Goal: Communication & Community: Ask a question

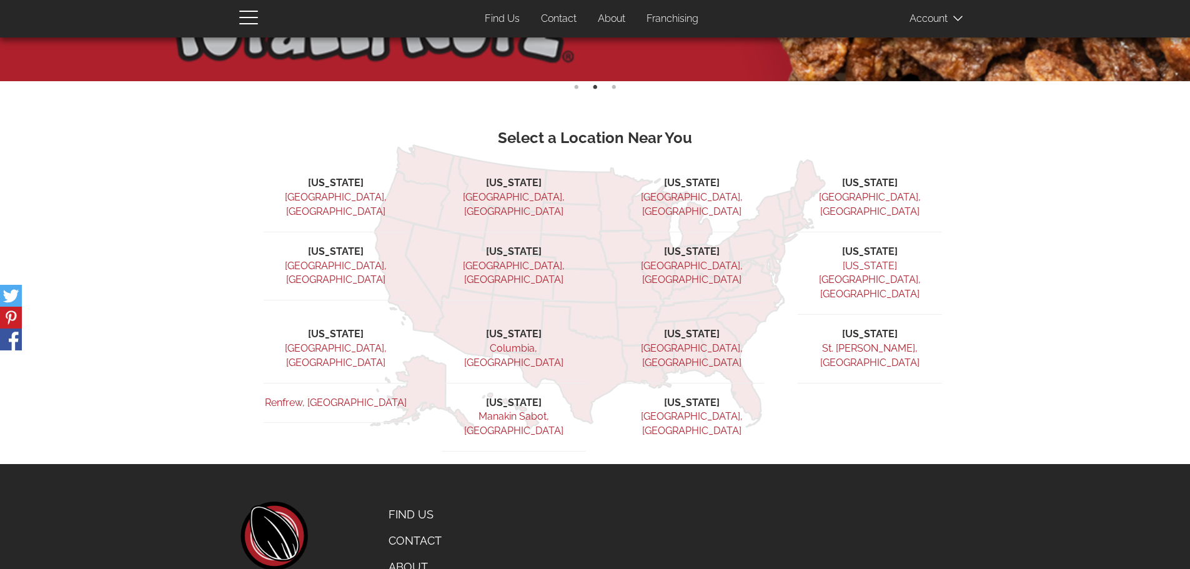
scroll to position [384, 0]
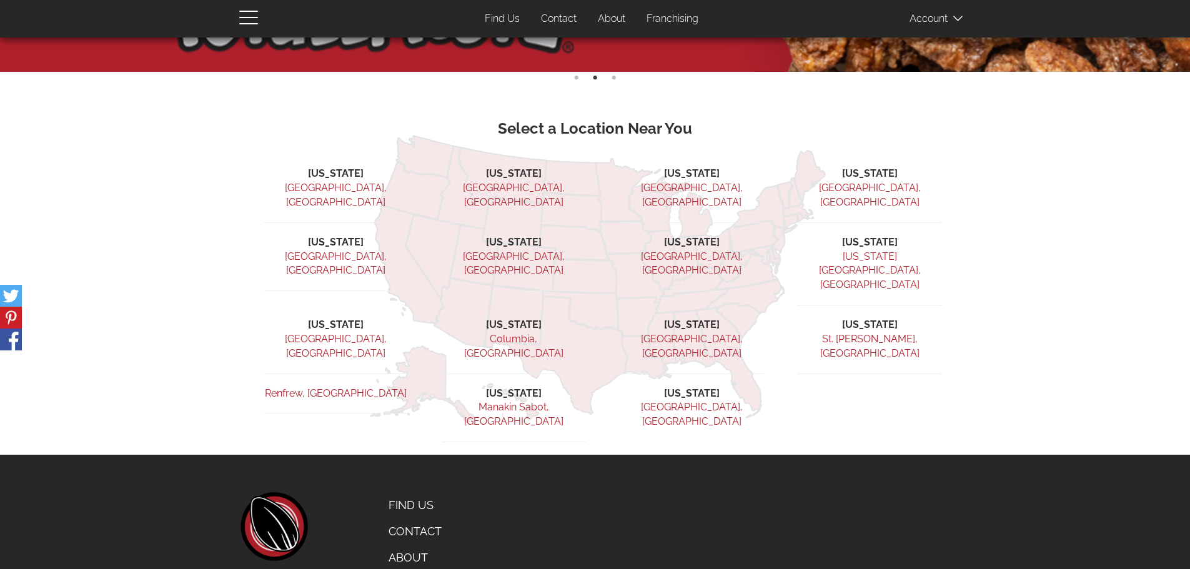
click at [417, 492] on link "Find Us" at bounding box center [440, 505] width 123 height 26
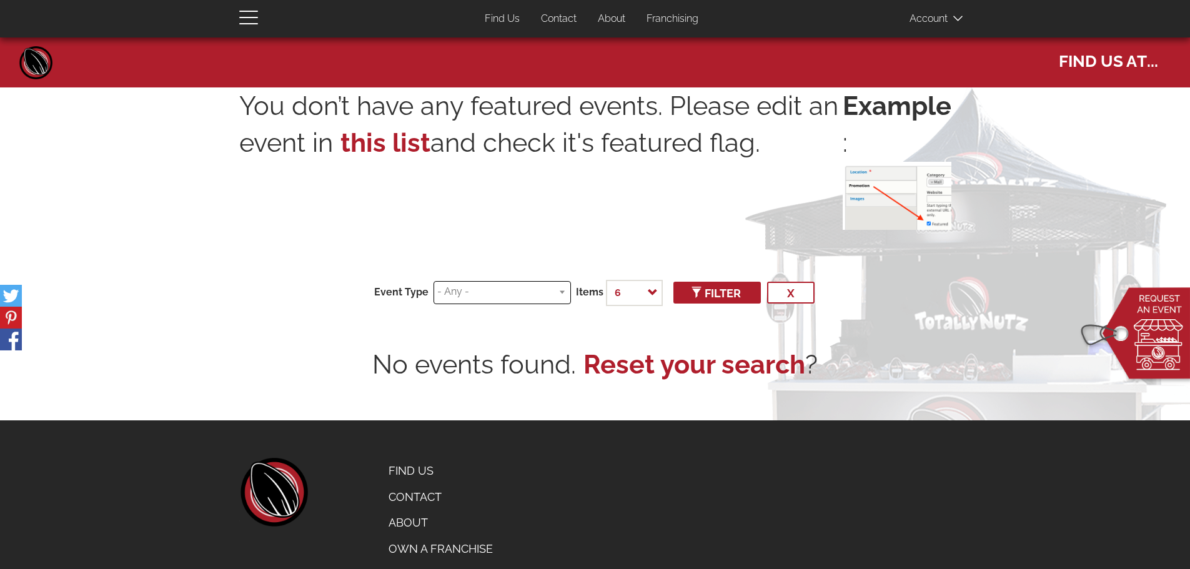
click at [522, 287] on input "search" at bounding box center [500, 292] width 126 height 14
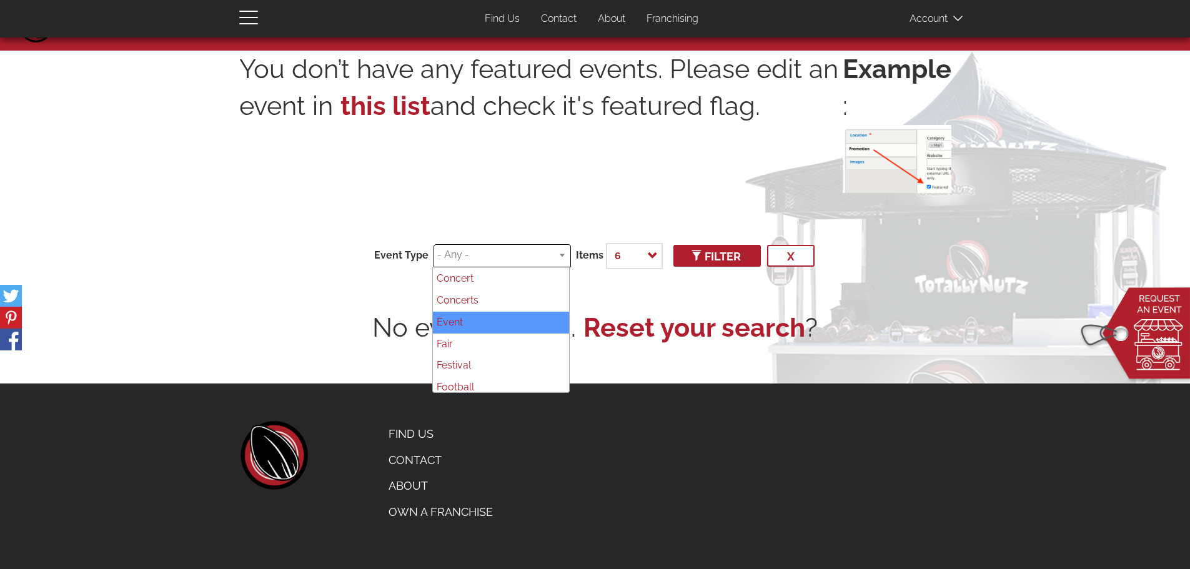
scroll to position [79, 0]
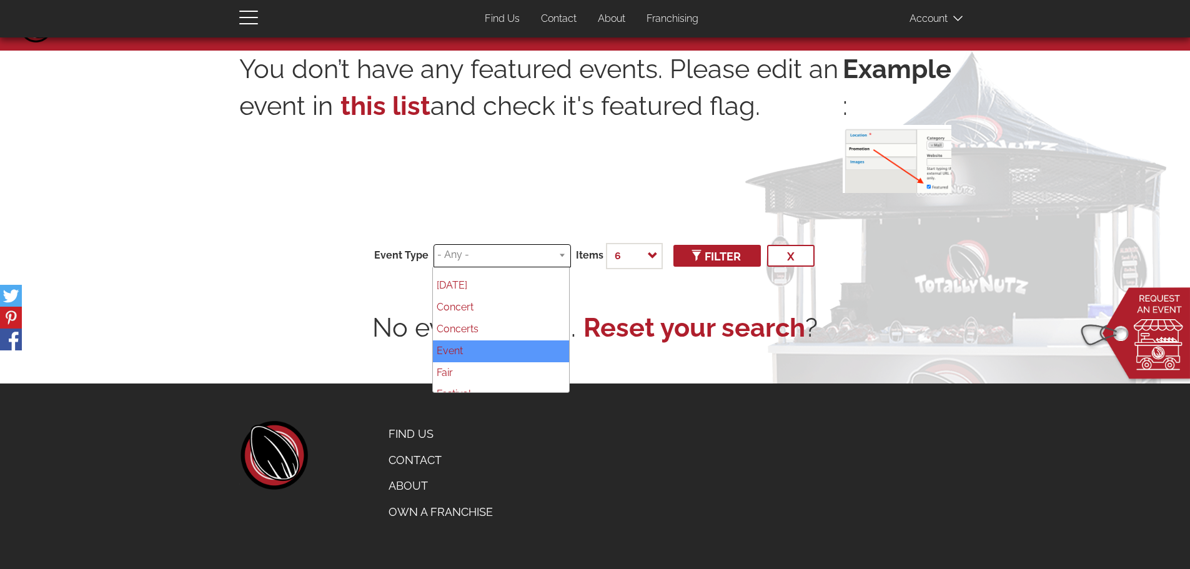
select select "78"
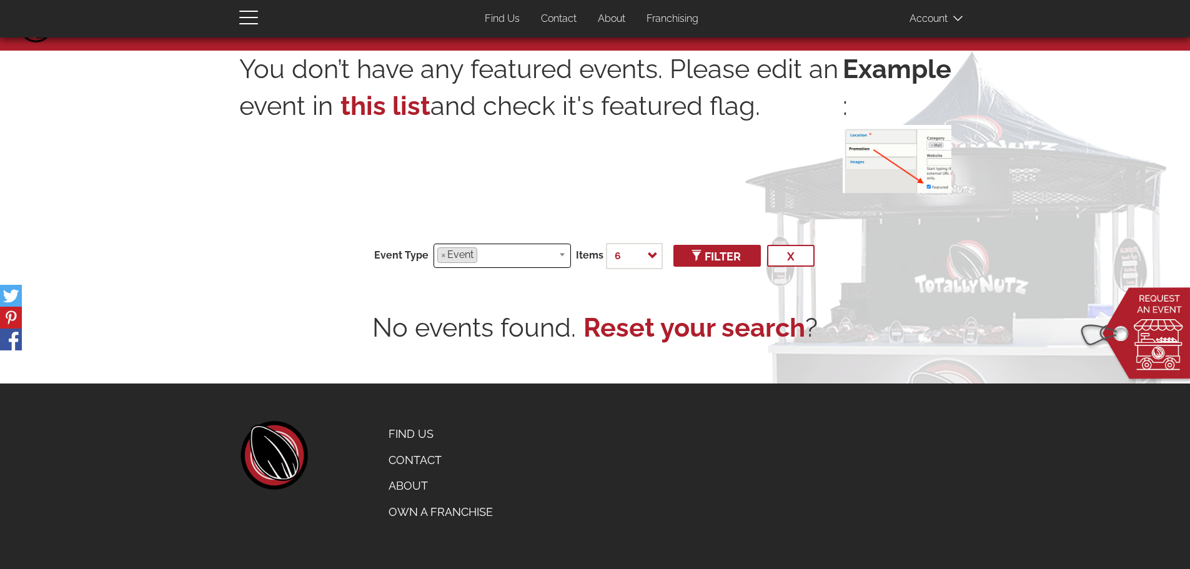
scroll to position [87, 0]
click at [641, 257] on select "6 12 24 50 100 500 - All -" at bounding box center [634, 256] width 57 height 26
click at [606, 243] on select "6 12 24 50 100 500 - All -" at bounding box center [634, 256] width 57 height 26
click at [447, 254] on li "× Event" at bounding box center [457, 255] width 40 height 16
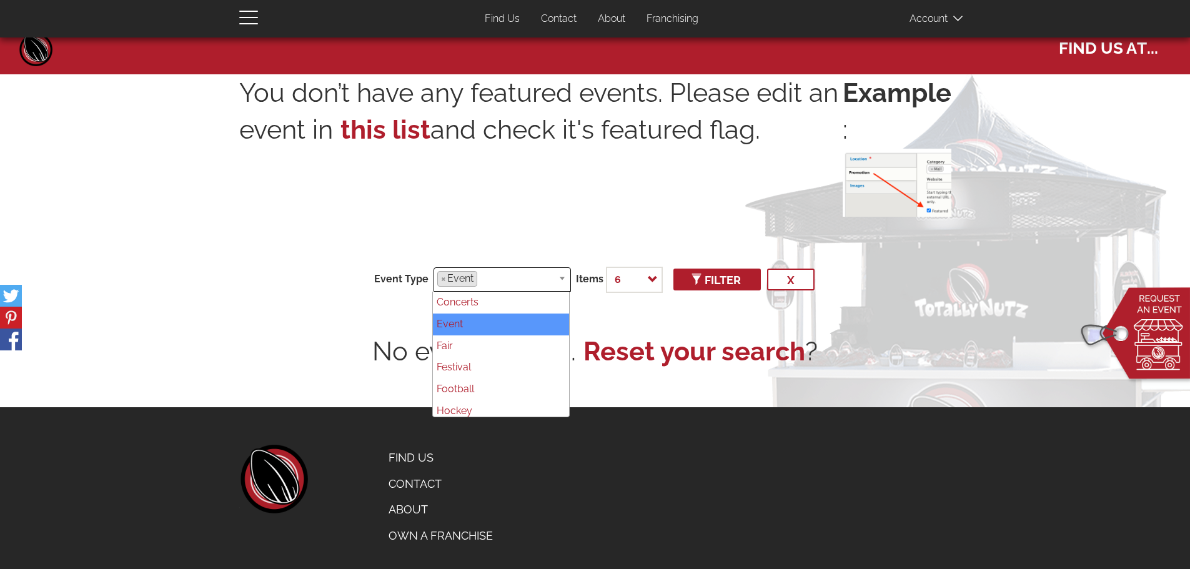
scroll to position [0, 0]
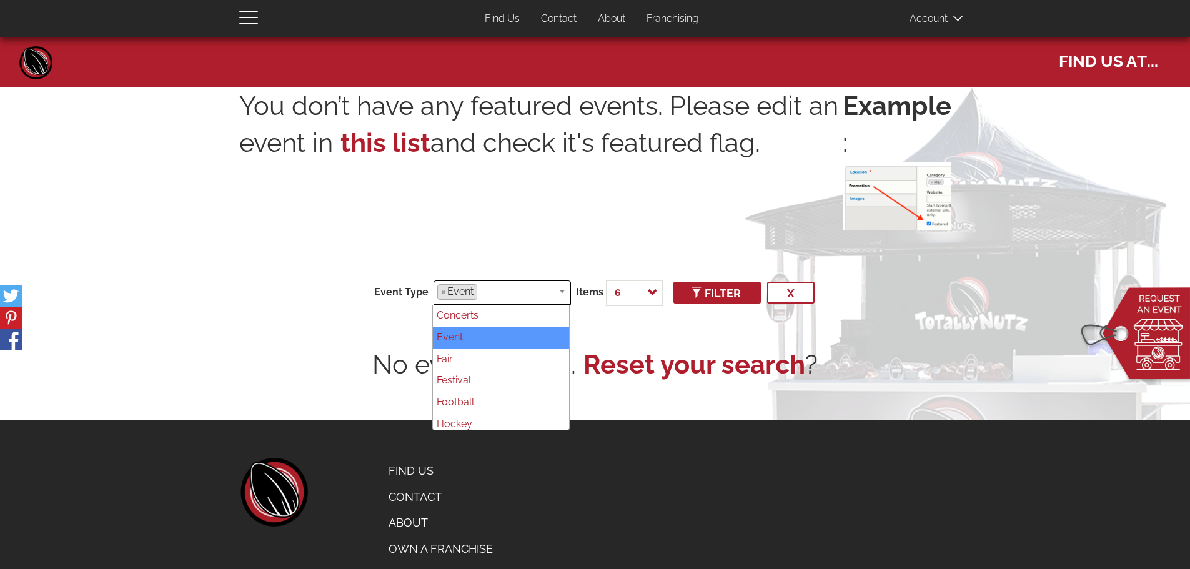
click at [925, 21] on span at bounding box center [941, 18] width 62 height 25
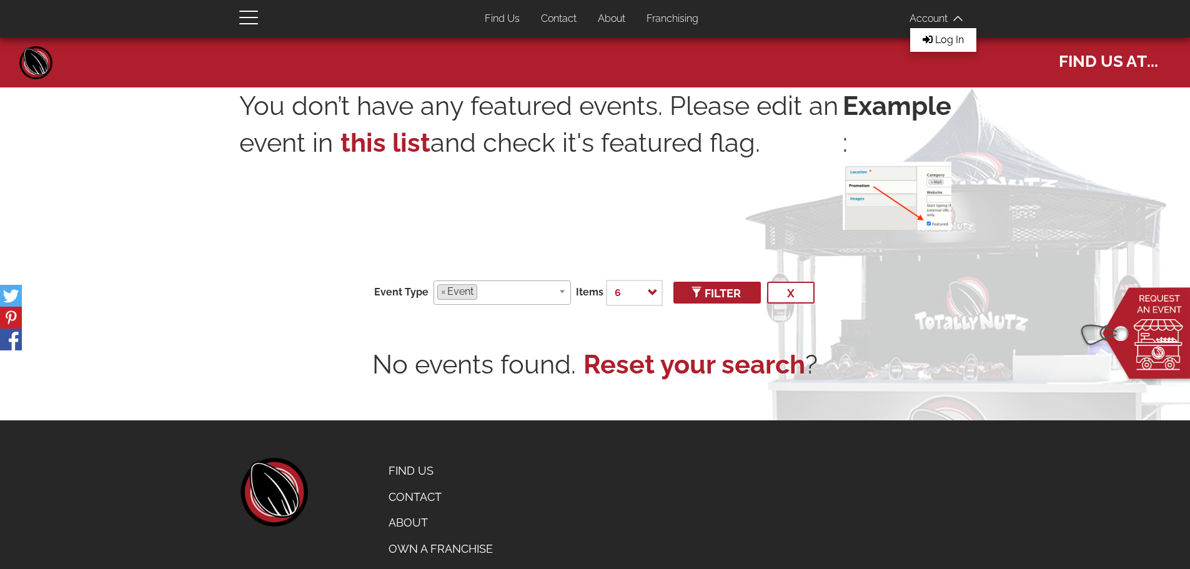
click at [543, 21] on link "Contact" at bounding box center [559, 19] width 54 height 24
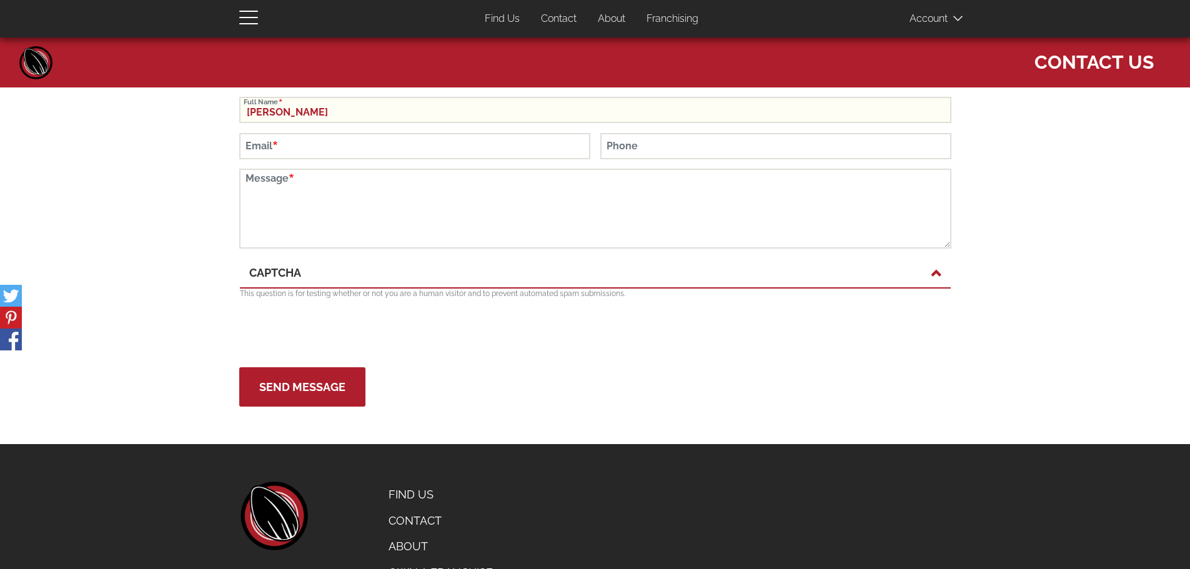
type input "[PERSON_NAME]"
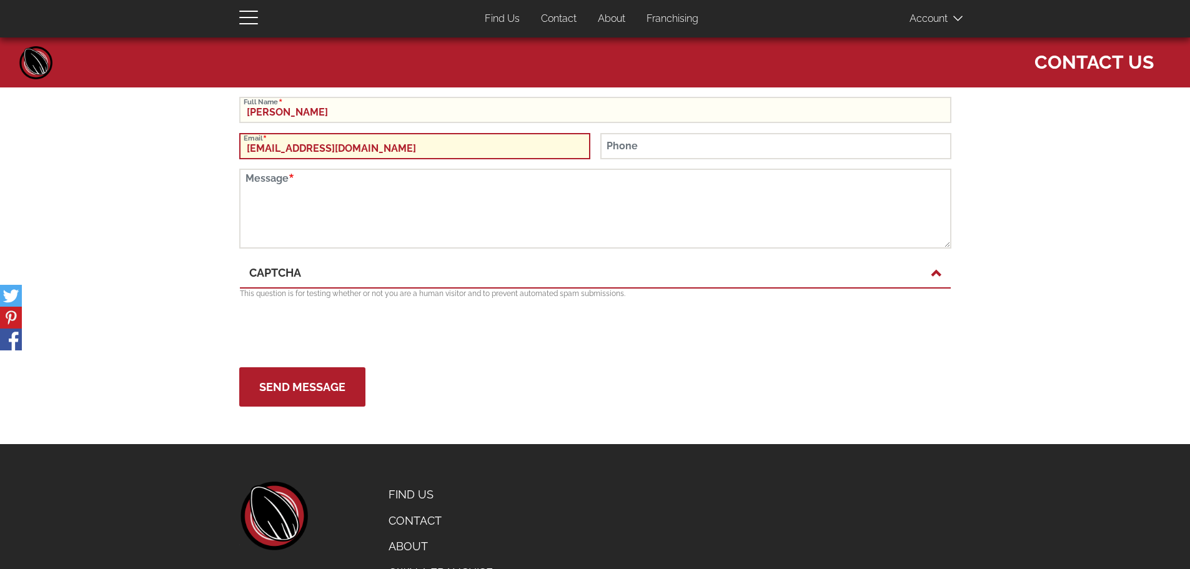
type input "[EMAIL_ADDRESS][DOMAIN_NAME]"
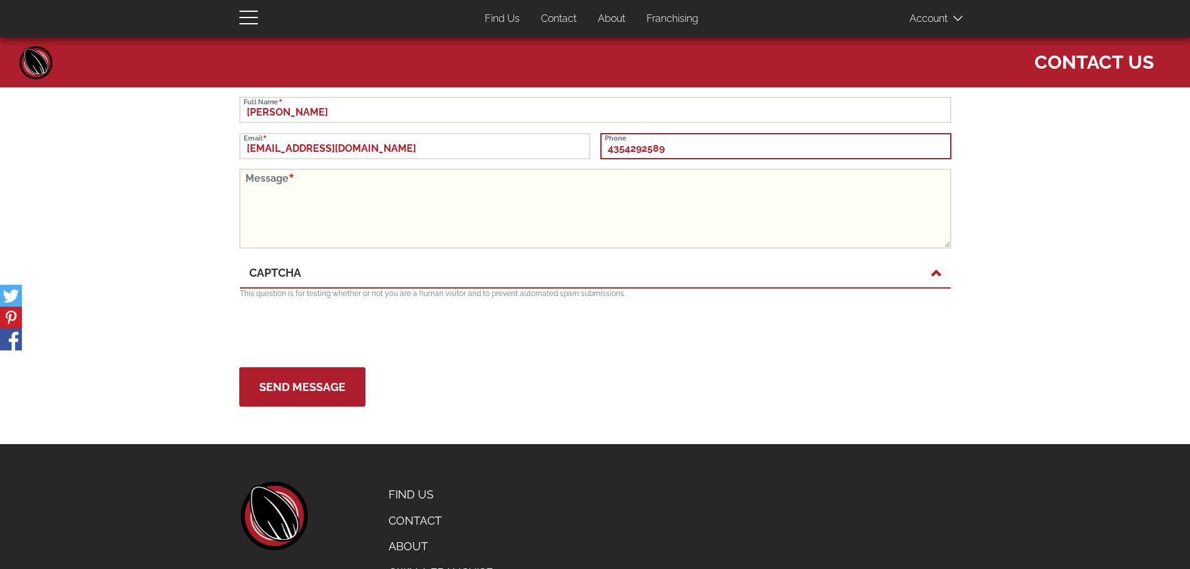
type input "4354292589"
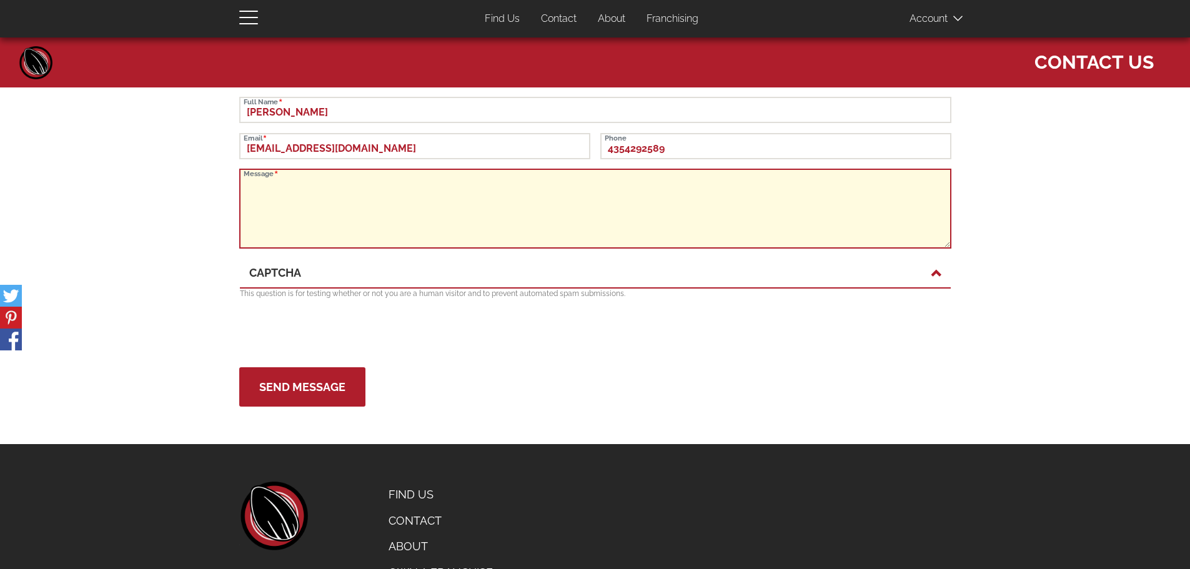
click at [377, 217] on textarea "Message" at bounding box center [595, 209] width 712 height 80
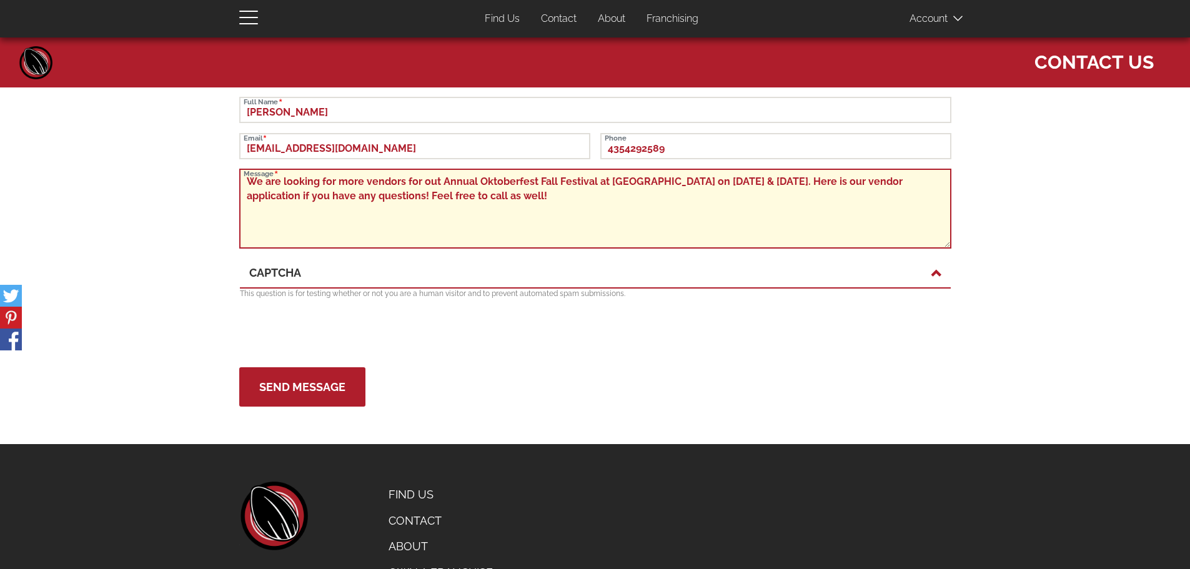
click at [422, 202] on textarea "We are looking for more vendors for out Annual Oktoberfest Fall Festival at [GE…" at bounding box center [595, 209] width 712 height 80
paste textarea "[URL][DOMAIN_NAME]"
click at [422, 193] on textarea "We are looking for more vendors for out Annual Oktoberfest Fall Festival at [GE…" at bounding box center [595, 209] width 712 height 80
click at [628, 226] on textarea "We are looking for more vendors for out Annual Oktoberfest Fall Festival at [GE…" at bounding box center [595, 209] width 712 height 80
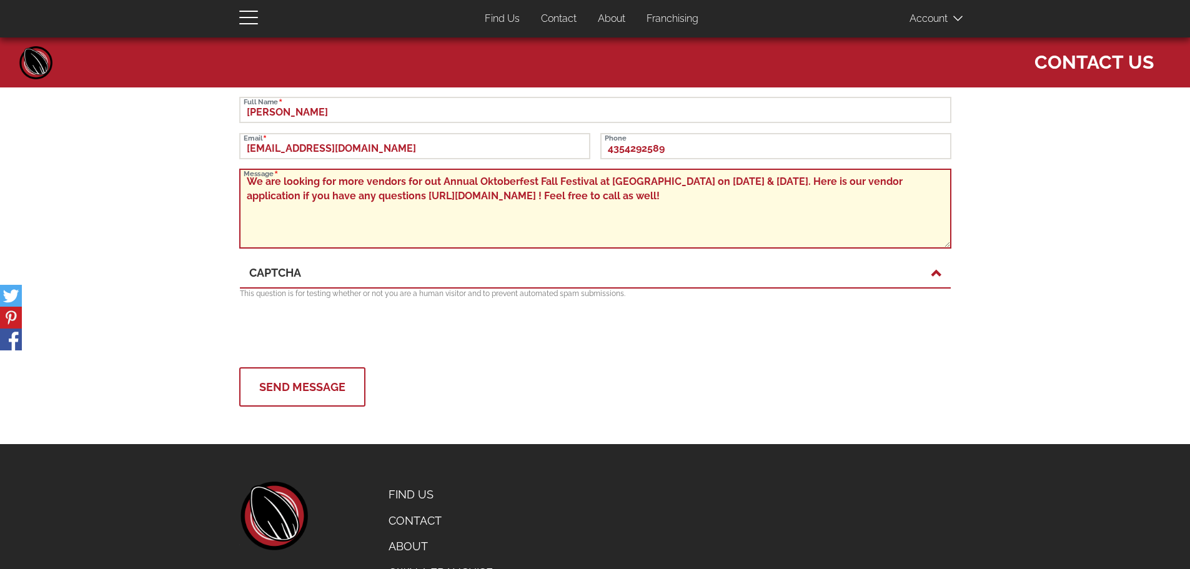
type textarea "We are looking for more vendors for out Annual Oktoberfest Fall Festival at [GE…"
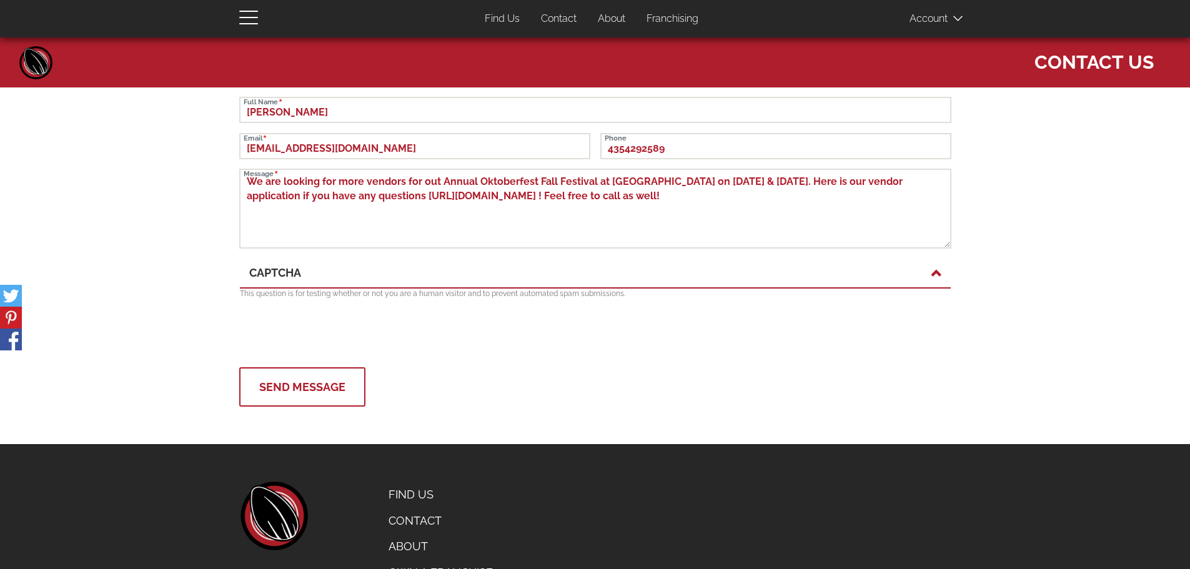
click at [346, 397] on button "Send Message" at bounding box center [302, 386] width 126 height 39
